Goal: Transaction & Acquisition: Book appointment/travel/reservation

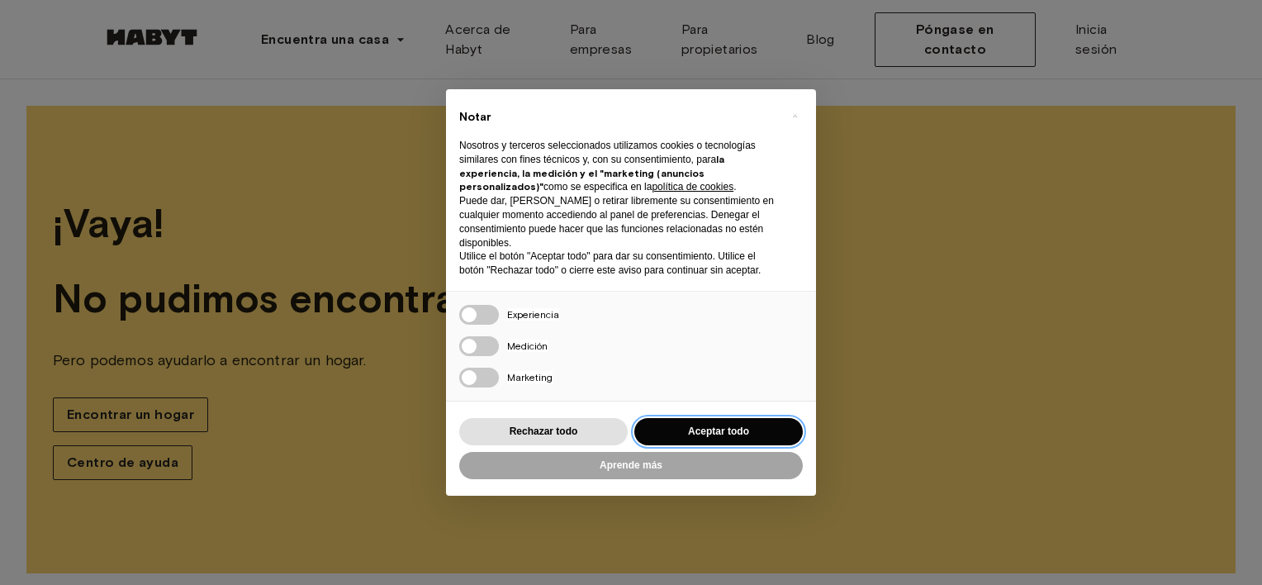
click at [691, 429] on button "Aceptar todo" at bounding box center [718, 431] width 168 height 27
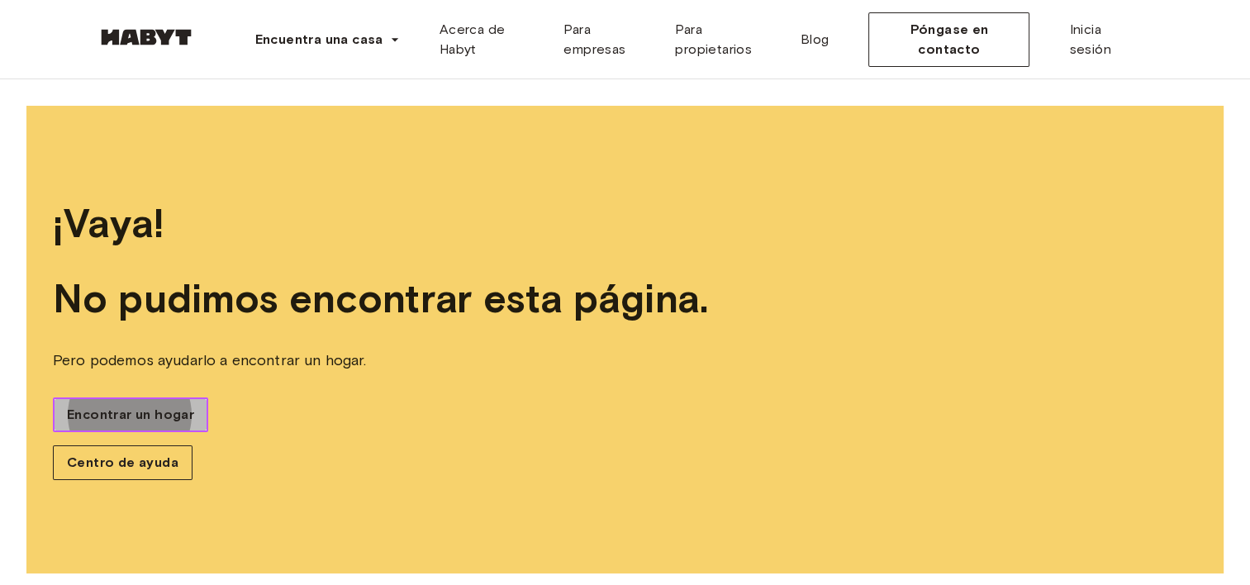
click at [183, 410] on span "Encontrar un hogar" at bounding box center [130, 415] width 127 height 20
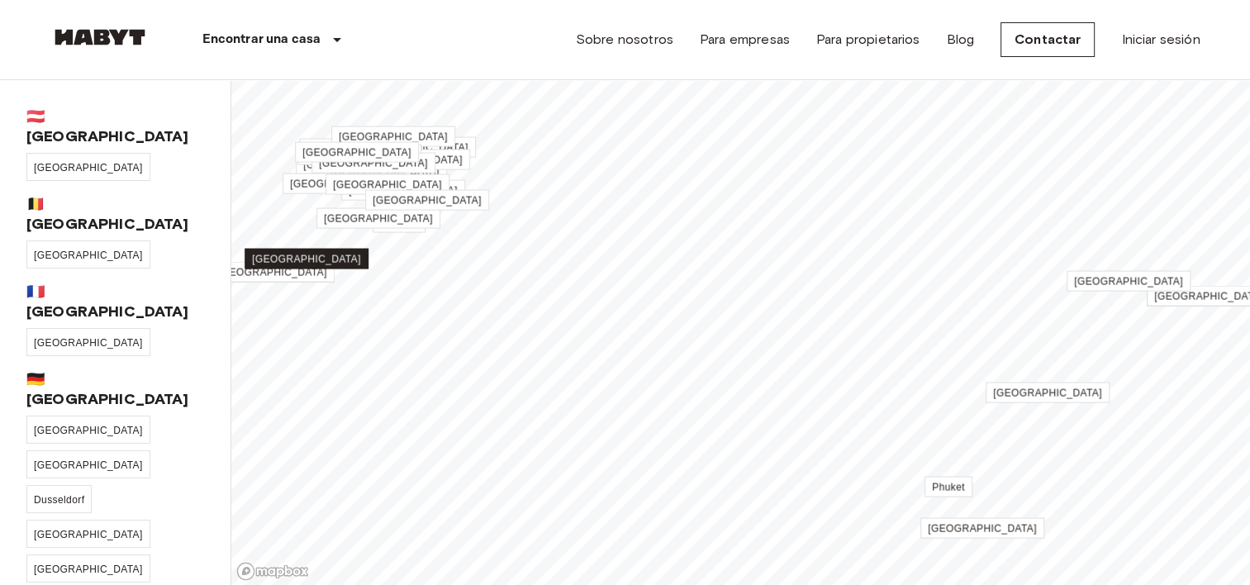
click at [303, 249] on link "[GEOGRAPHIC_DATA]" at bounding box center [306, 259] width 124 height 21
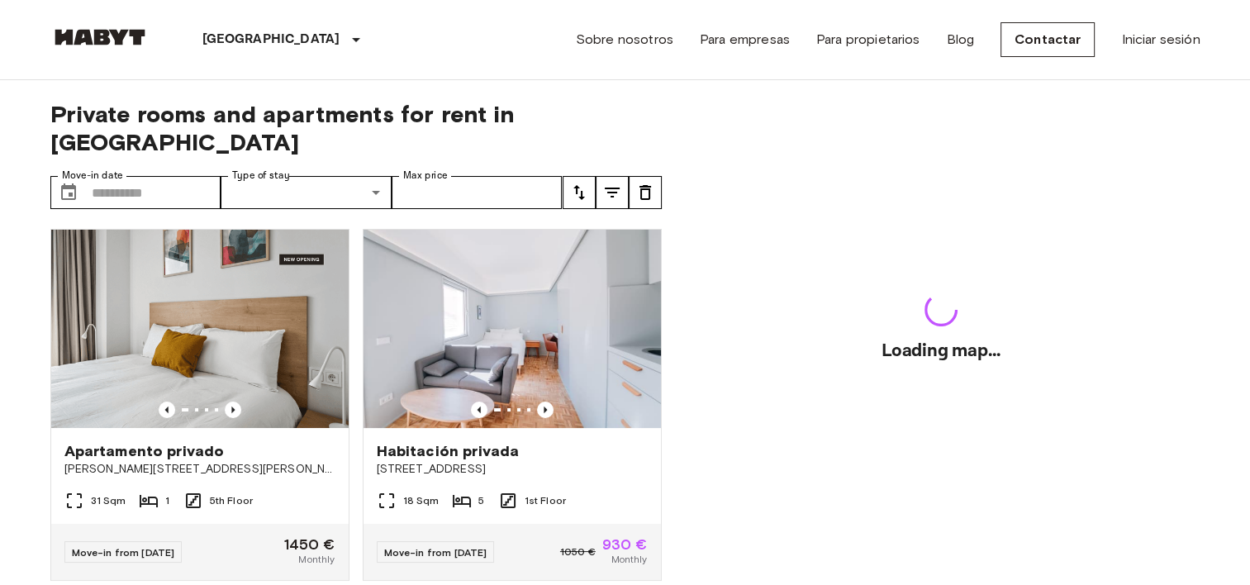
click at [303, 249] on img at bounding box center [199, 329] width 297 height 198
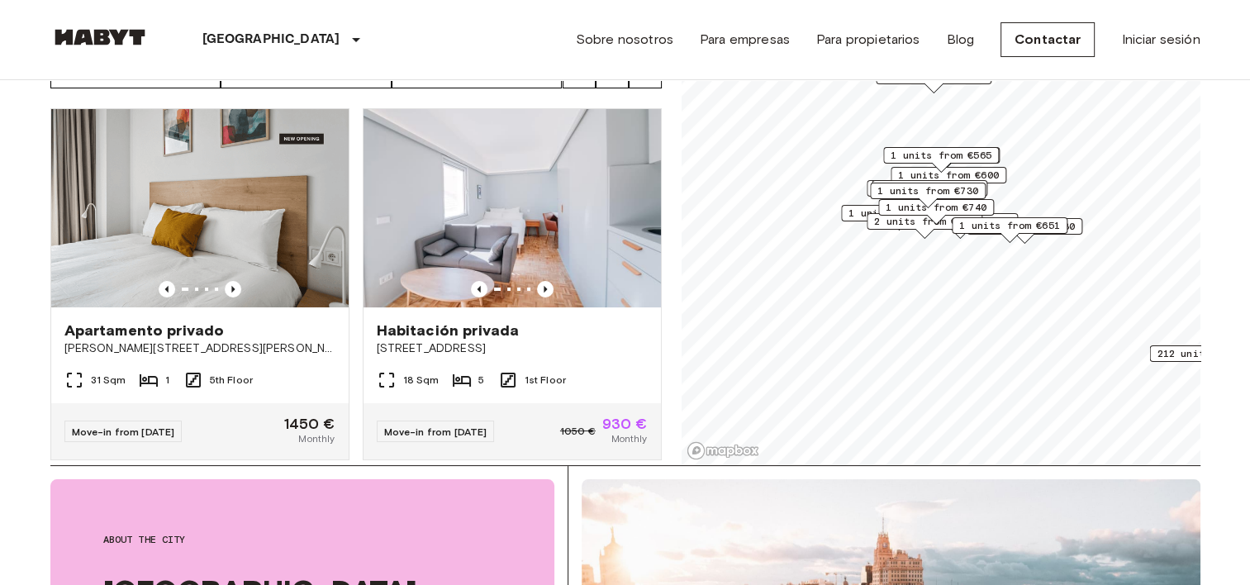
scroll to position [93, 0]
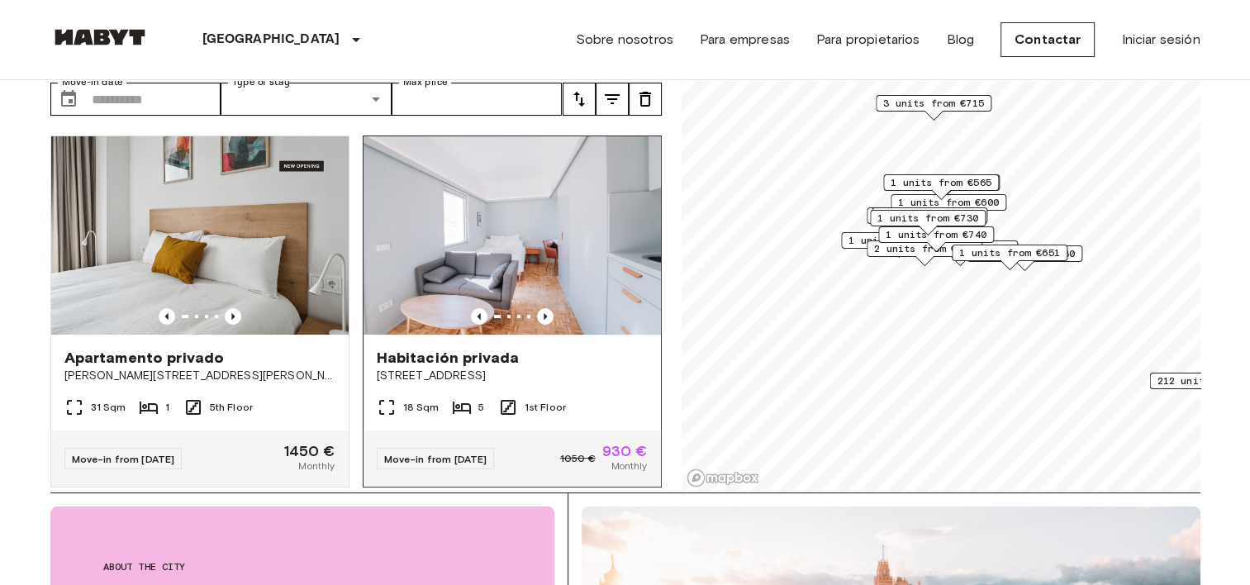
click at [434, 453] on span "Move-in from 18 Sep 25" at bounding box center [435, 459] width 103 height 12
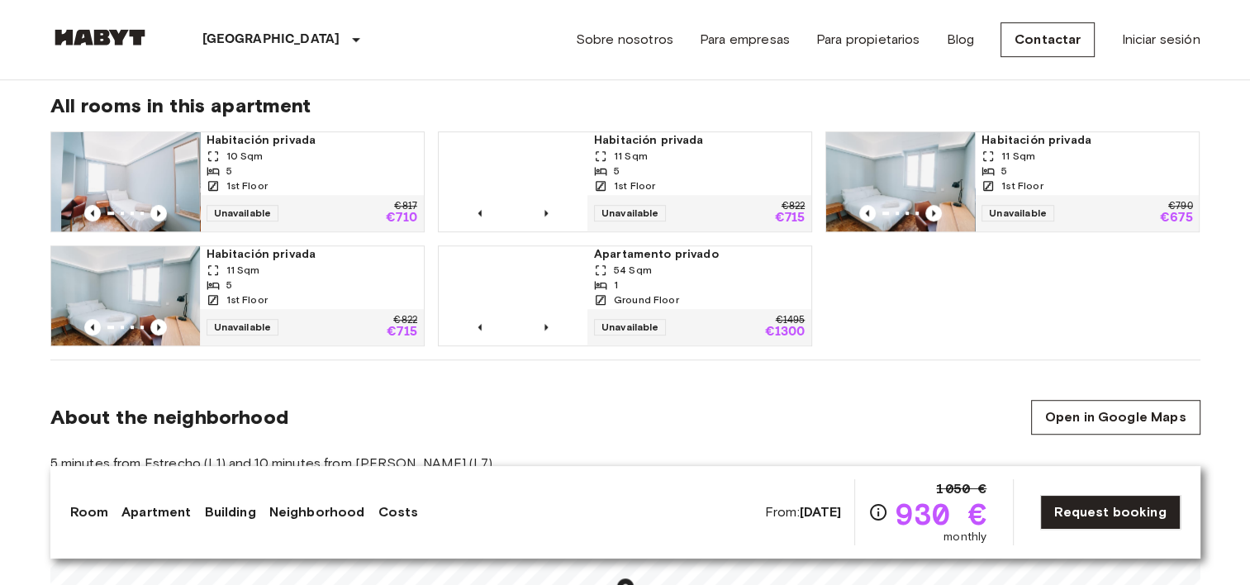
scroll to position [1031, 0]
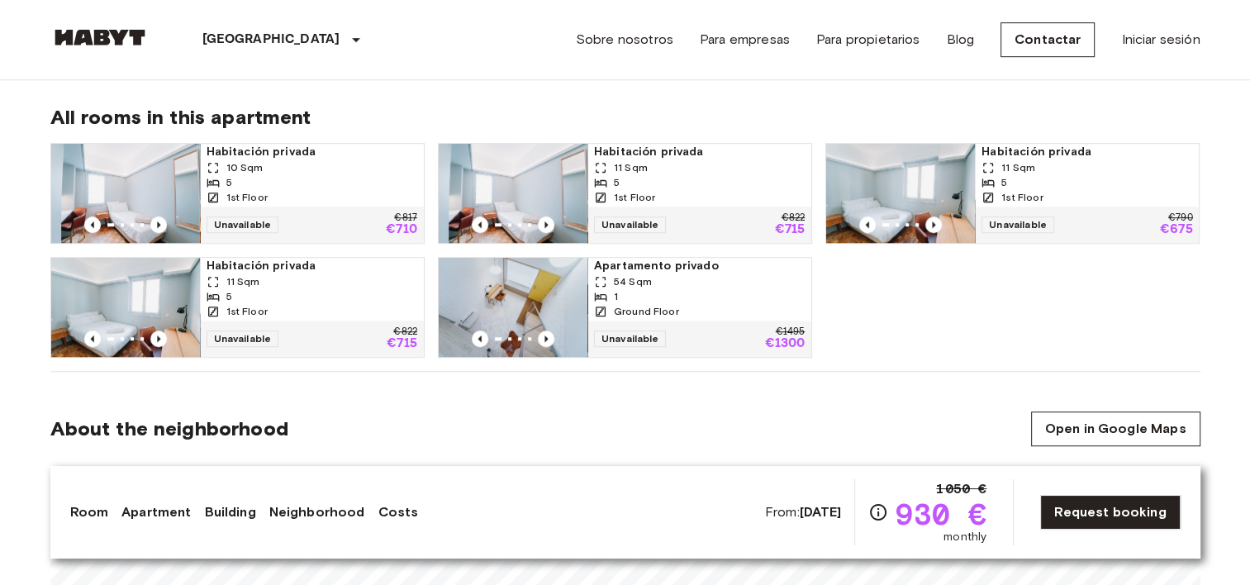
click at [661, 267] on span "Apartamento privado" at bounding box center [699, 266] width 211 height 17
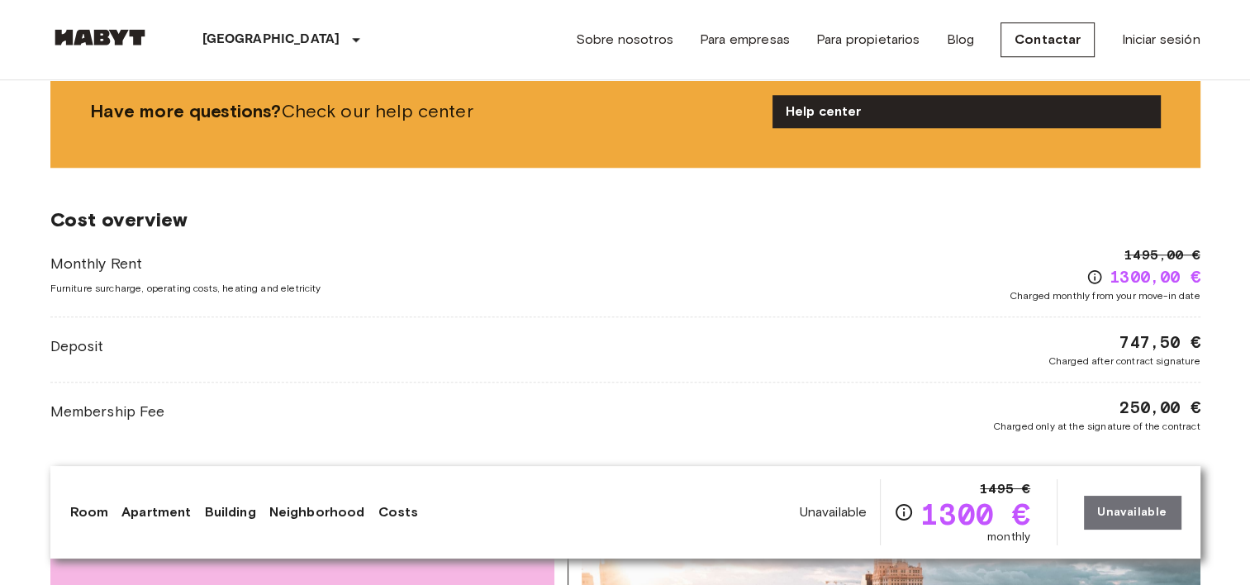
scroll to position [1064, 0]
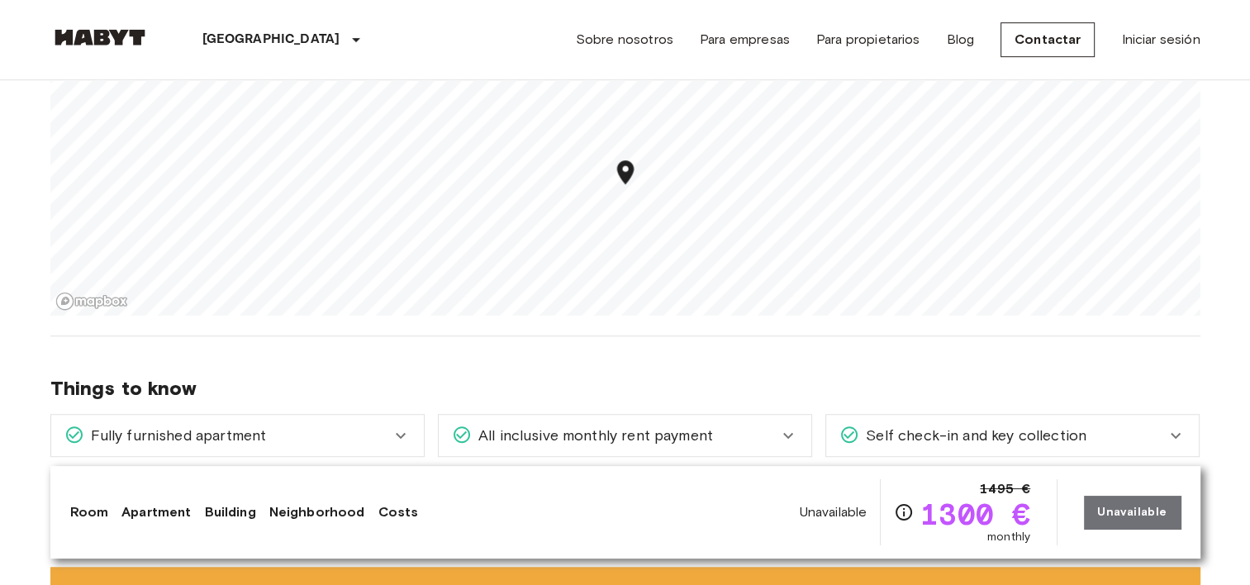
click at [628, 158] on icon "Map marker" at bounding box center [624, 172] width 29 height 29
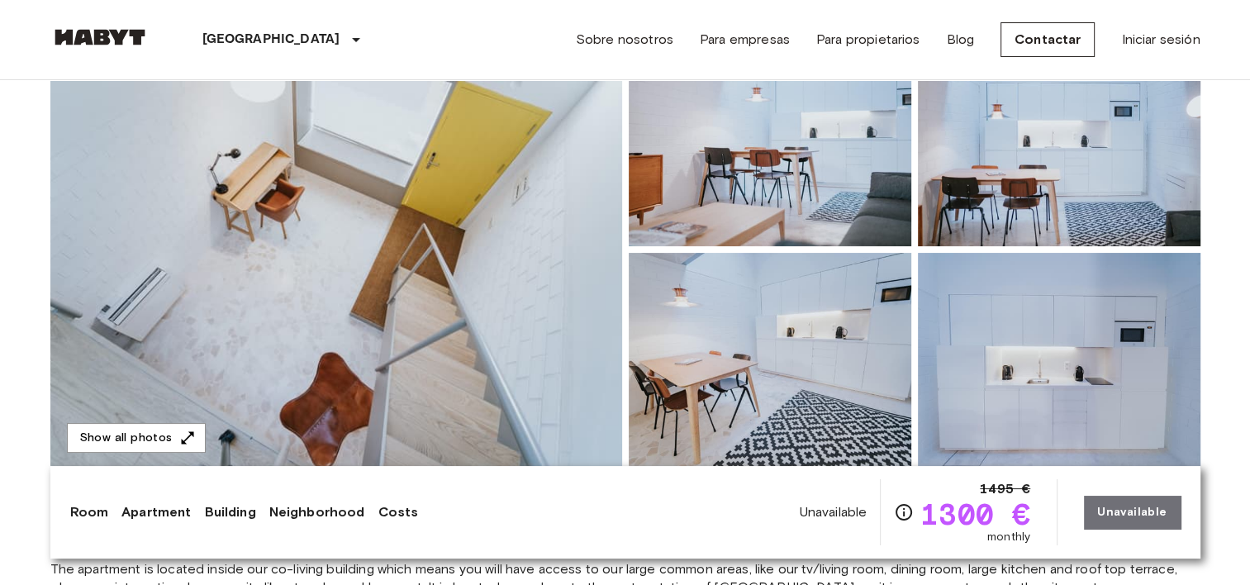
scroll to position [173, 0]
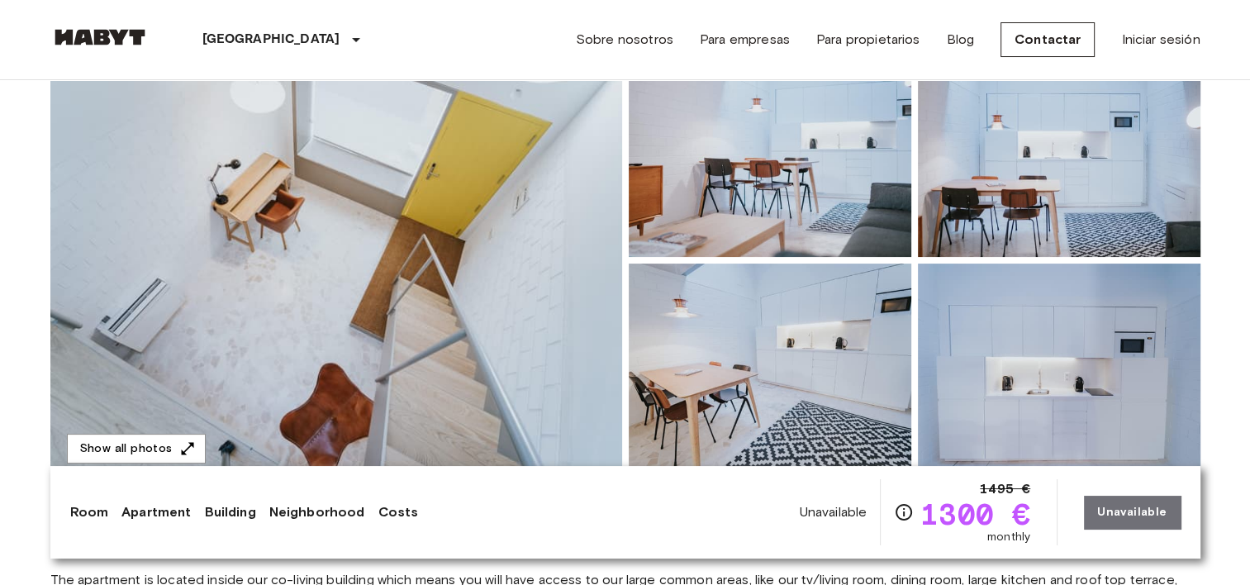
click at [499, 331] on img at bounding box center [336, 259] width 572 height 439
